Goal: Browse casually

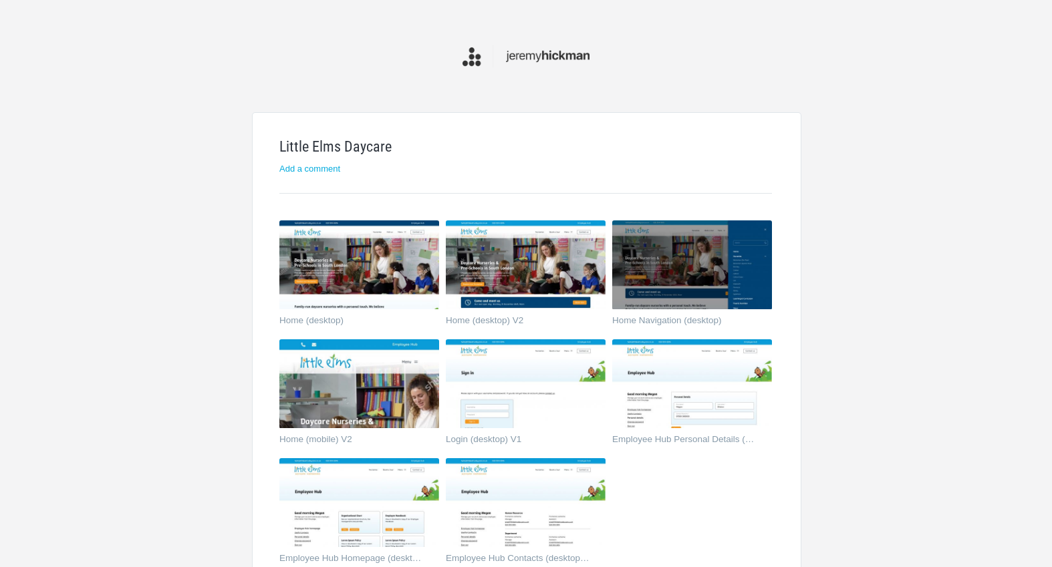
click at [179, 124] on html "Little Elms Daycare Add a comment Home (desktop) Home (desktop) V2 Home Navigat…" at bounding box center [526, 566] width 1052 height 1133
click at [715, 265] on img at bounding box center [692, 266] width 160 height 90
